Goal: Transaction & Acquisition: Purchase product/service

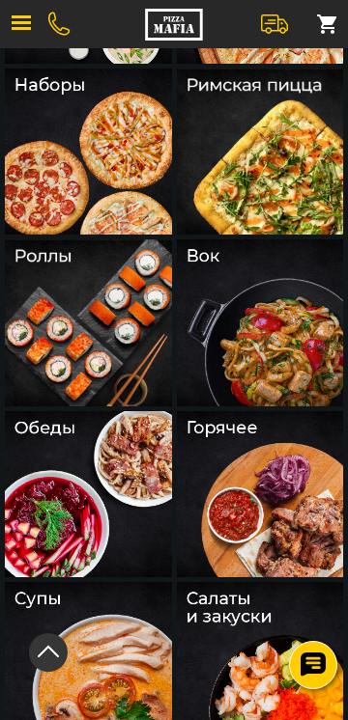
scroll to position [293, 0]
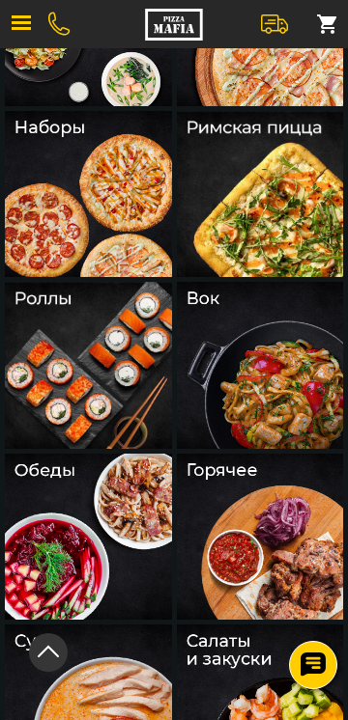
click at [253, 357] on img at bounding box center [260, 365] width 167 height 167
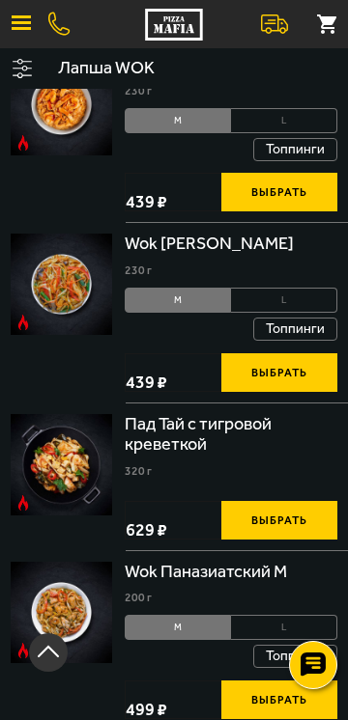
scroll to position [421, 0]
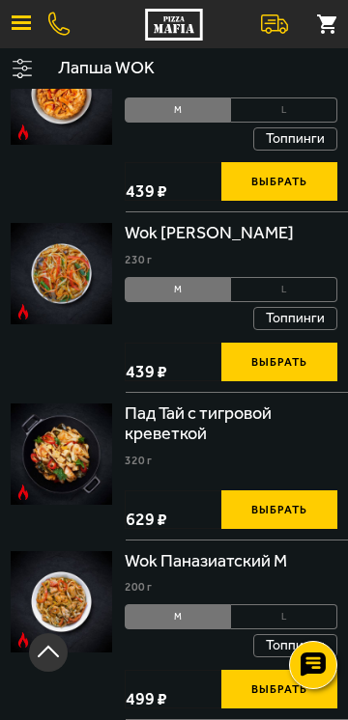
scroll to position [293, 0]
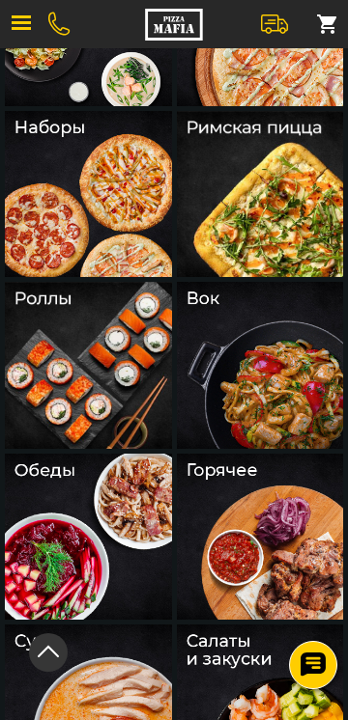
click at [92, 538] on img at bounding box center [88, 537] width 167 height 167
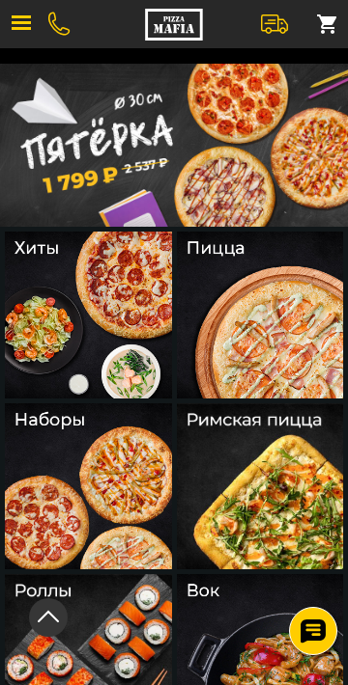
scroll to position [293, 0]
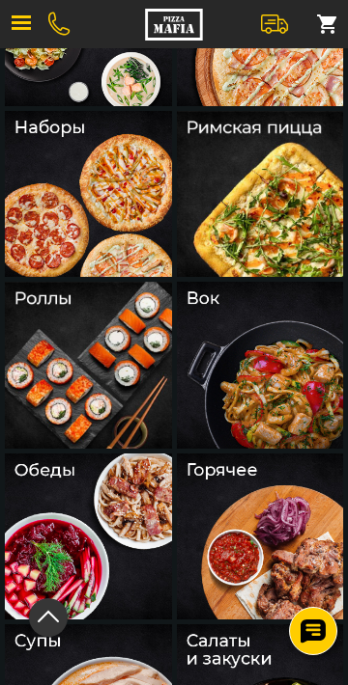
click at [92, 369] on img at bounding box center [88, 365] width 167 height 167
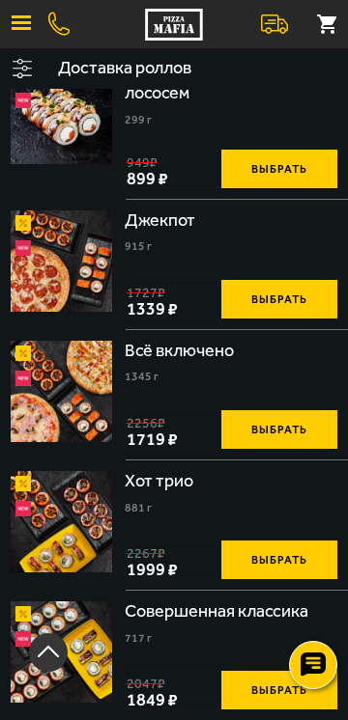
scroll to position [1709, 0]
click at [60, 343] on img at bounding box center [61, 391] width 101 height 101
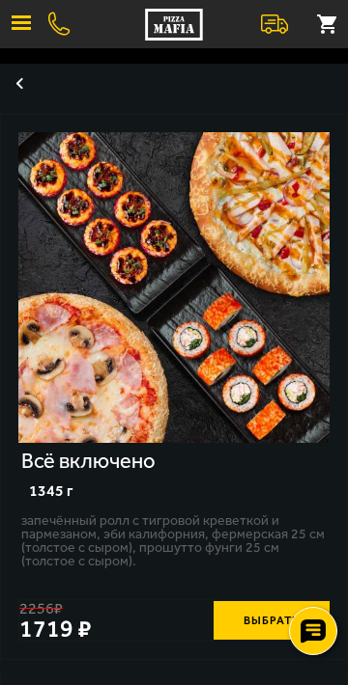
click at [259, 630] on button "Выбрать" at bounding box center [271, 620] width 116 height 39
click at [29, 84] on button "button" at bounding box center [19, 83] width 39 height 39
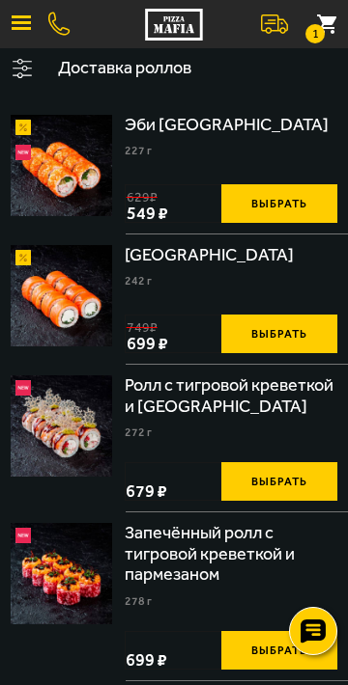
click at [25, 67] on button "button" at bounding box center [21, 68] width 43 height 41
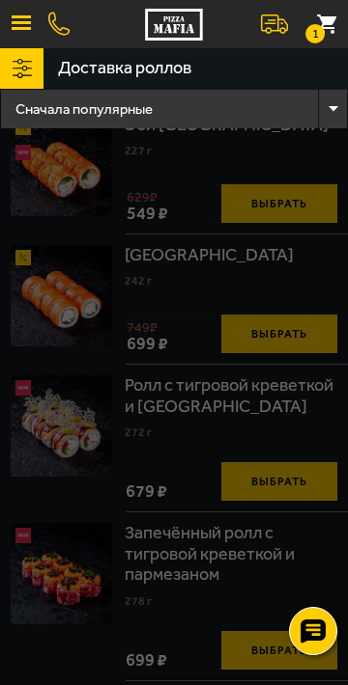
click at [25, 19] on button "button" at bounding box center [21, 24] width 42 height 42
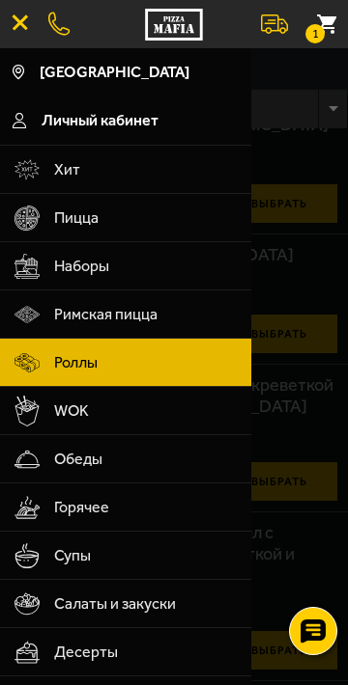
click at [105, 312] on span "Римская пицца" at bounding box center [146, 315] width 184 height 48
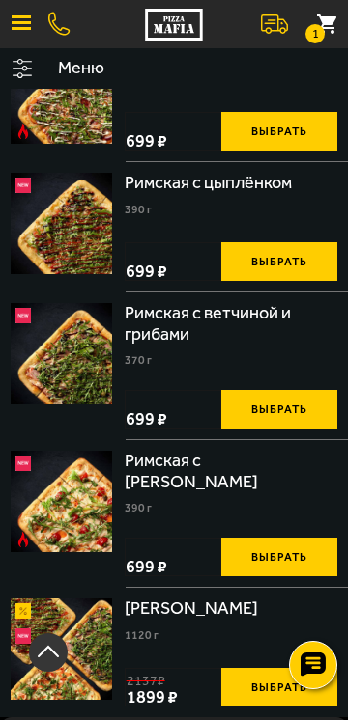
scroll to position [202, 0]
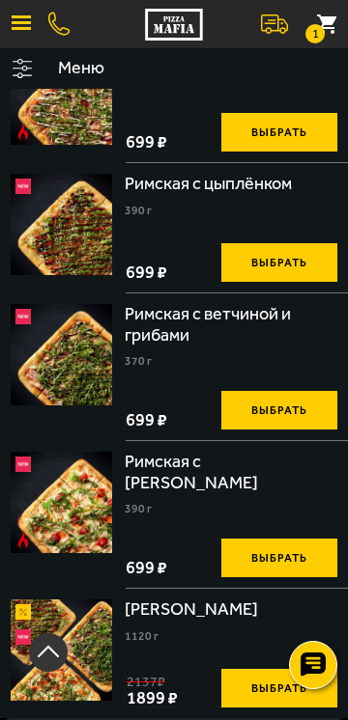
click at [83, 220] on img at bounding box center [61, 224] width 101 height 101
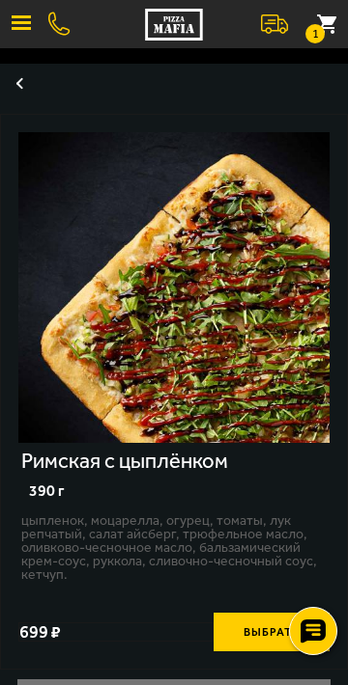
click at [22, 84] on button "button" at bounding box center [19, 83] width 39 height 39
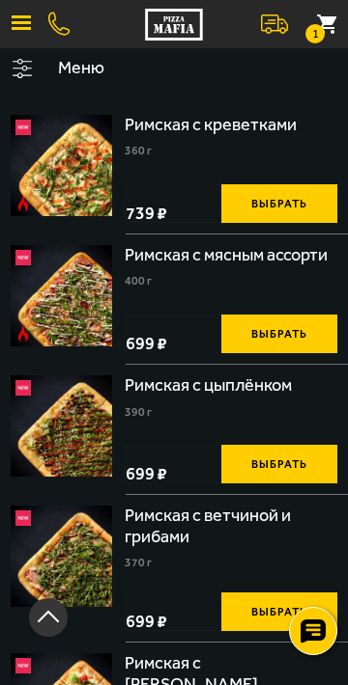
scroll to position [202, 0]
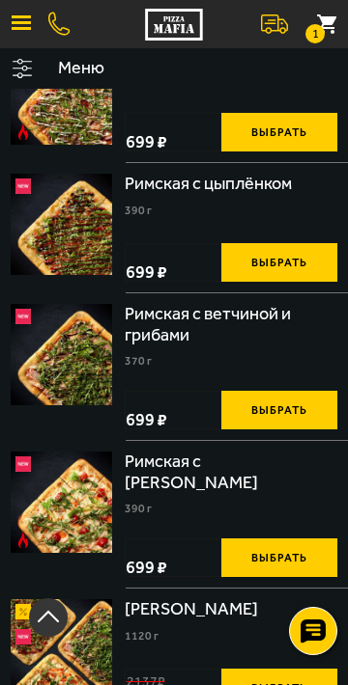
click at [156, 359] on div "Римская с ветчиной и грибами 370 г" at bounding box center [231, 335] width 212 height 63
click at [72, 353] on img at bounding box center [61, 354] width 101 height 101
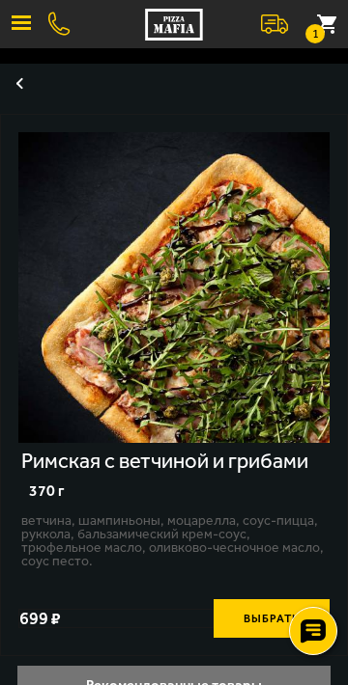
click at [26, 84] on button "button" at bounding box center [19, 83] width 39 height 39
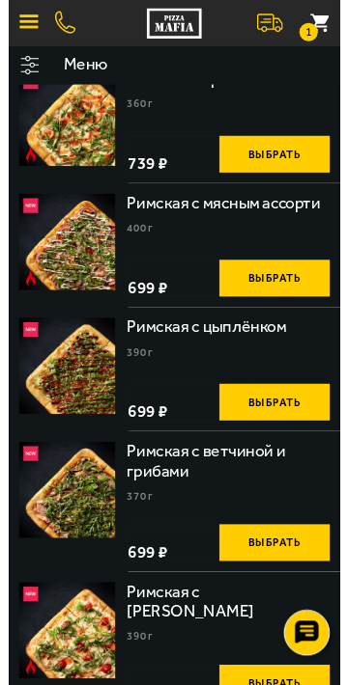
scroll to position [41, 0]
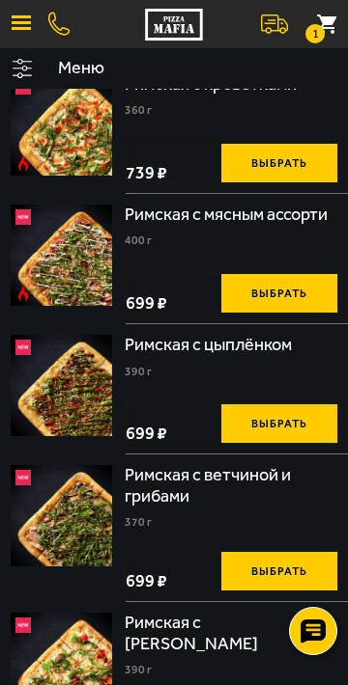
click at [82, 383] on img at bounding box center [61, 385] width 101 height 101
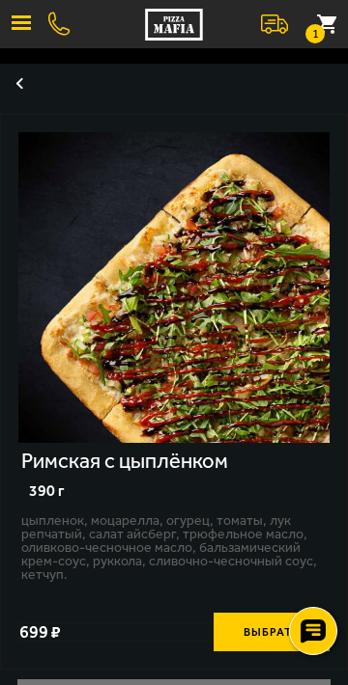
click at [253, 633] on button "Выбрать" at bounding box center [271, 632] width 116 height 39
click at [27, 19] on button "button" at bounding box center [21, 24] width 42 height 42
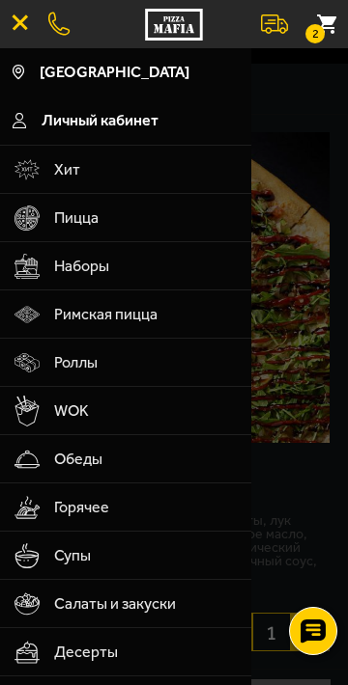
click at [84, 267] on span "Наборы" at bounding box center [146, 266] width 184 height 48
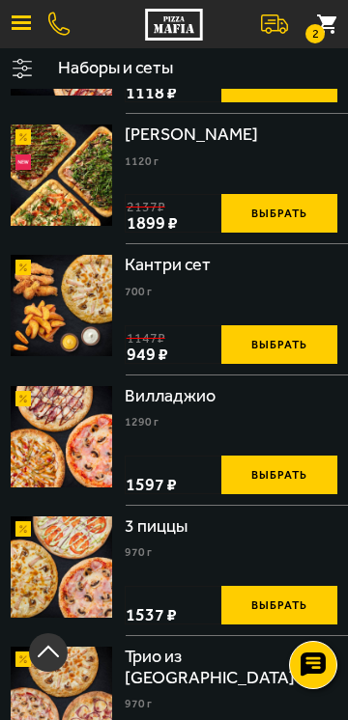
scroll to position [379, 0]
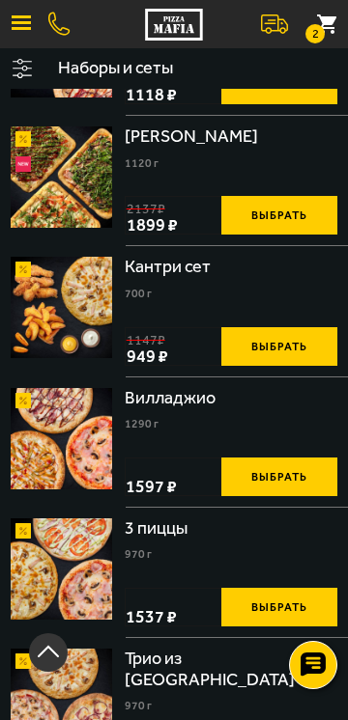
click at [55, 303] on img at bounding box center [61, 307] width 101 height 101
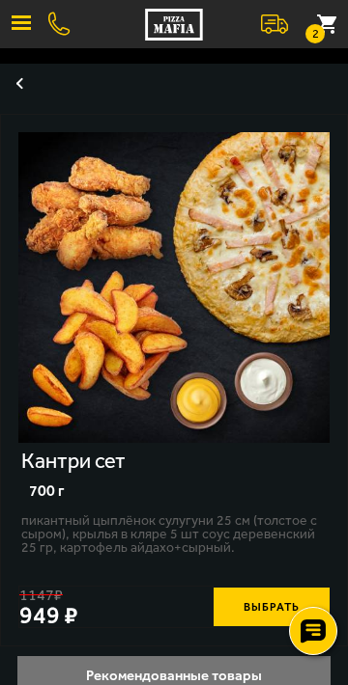
click at [17, 77] on button "button" at bounding box center [19, 83] width 39 height 39
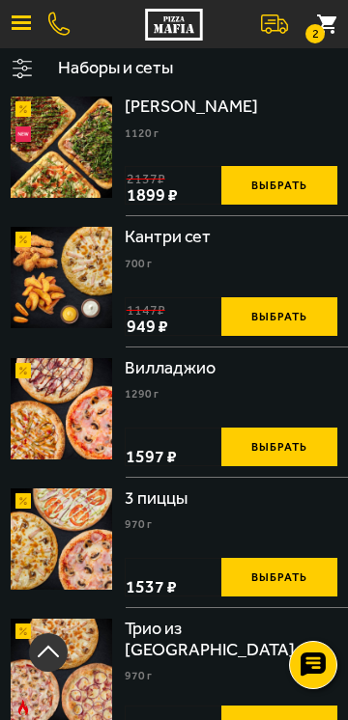
scroll to position [429, 0]
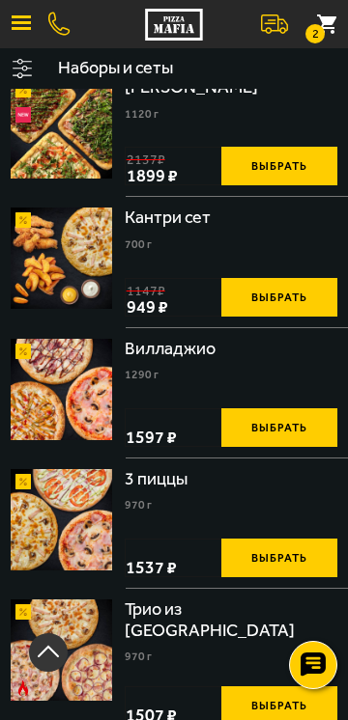
click at [70, 525] on img at bounding box center [61, 519] width 101 height 101
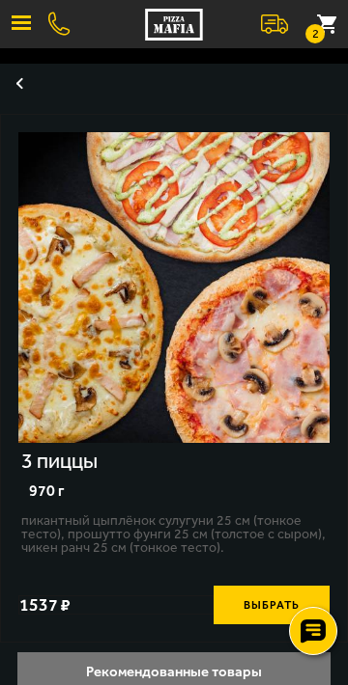
click at [251, 609] on button "Выбрать" at bounding box center [271, 605] width 116 height 39
click at [319, 27] on small "3" at bounding box center [314, 33] width 19 height 19
